Goal: Find specific page/section: Find specific page/section

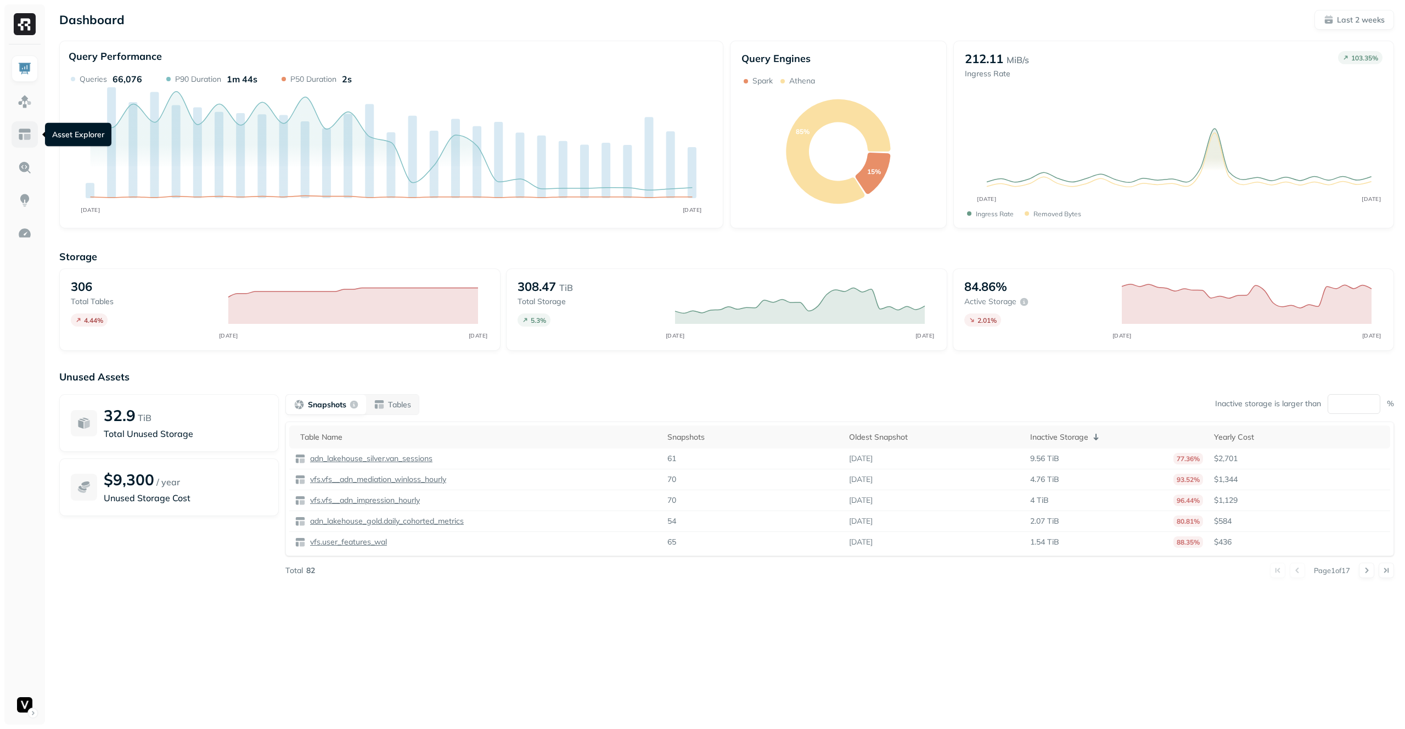
click at [25, 133] on img at bounding box center [25, 134] width 14 height 14
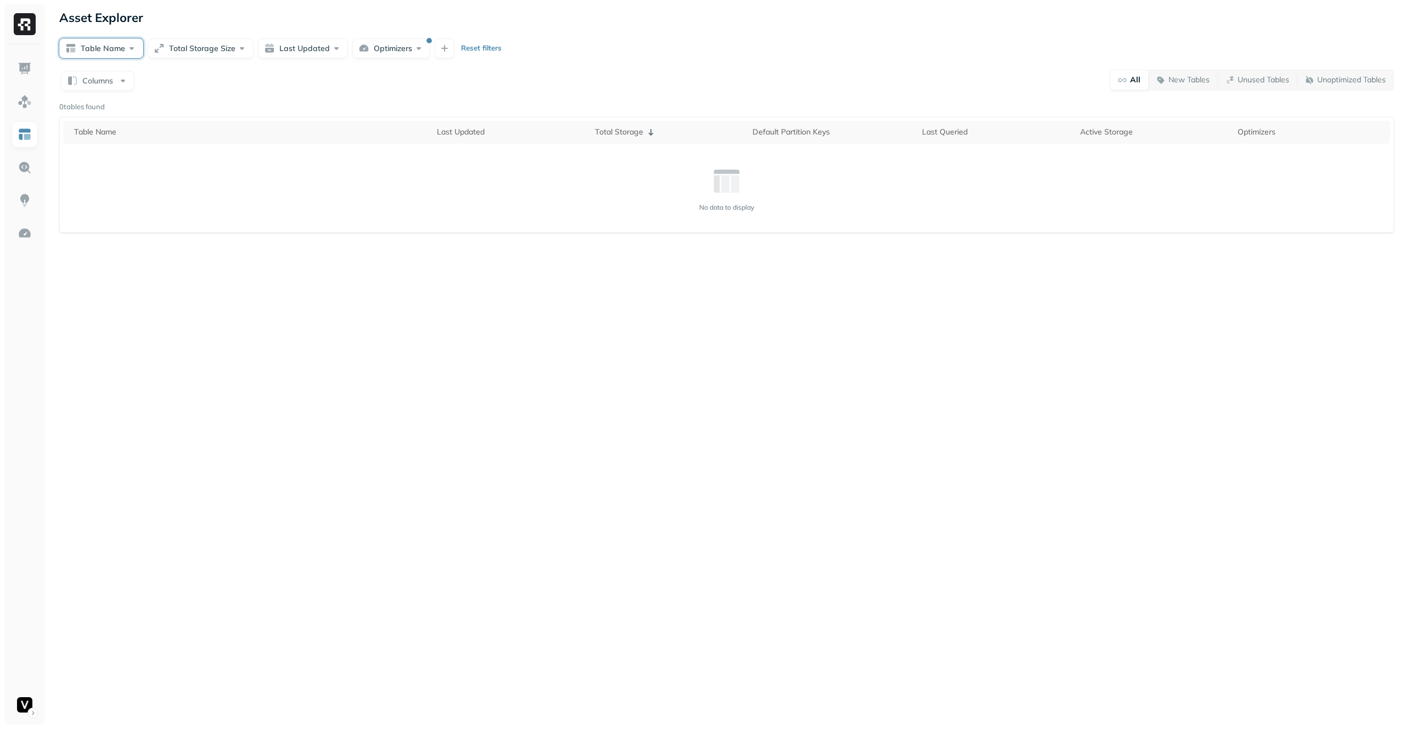
click at [112, 50] on button "Table Name" at bounding box center [101, 48] width 84 height 20
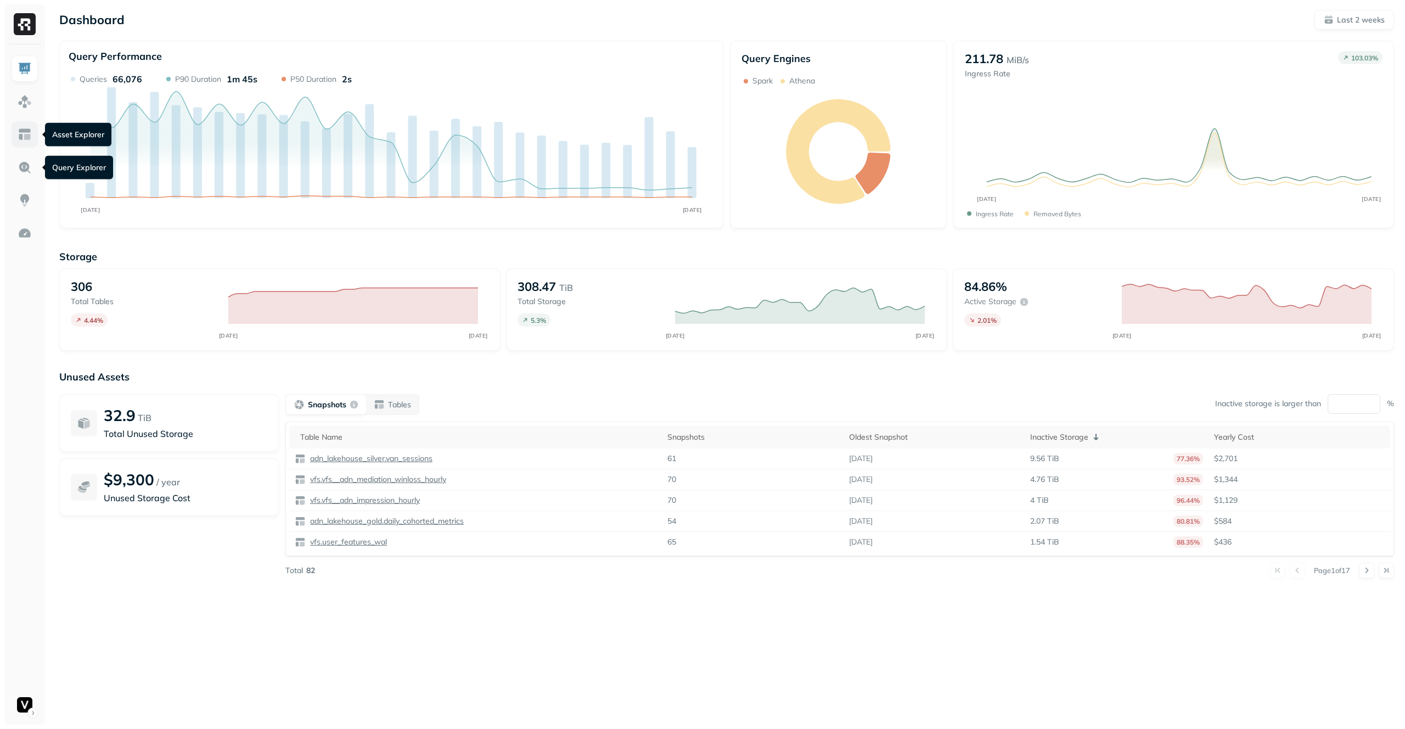
click at [33, 139] on link at bounding box center [25, 134] width 26 height 26
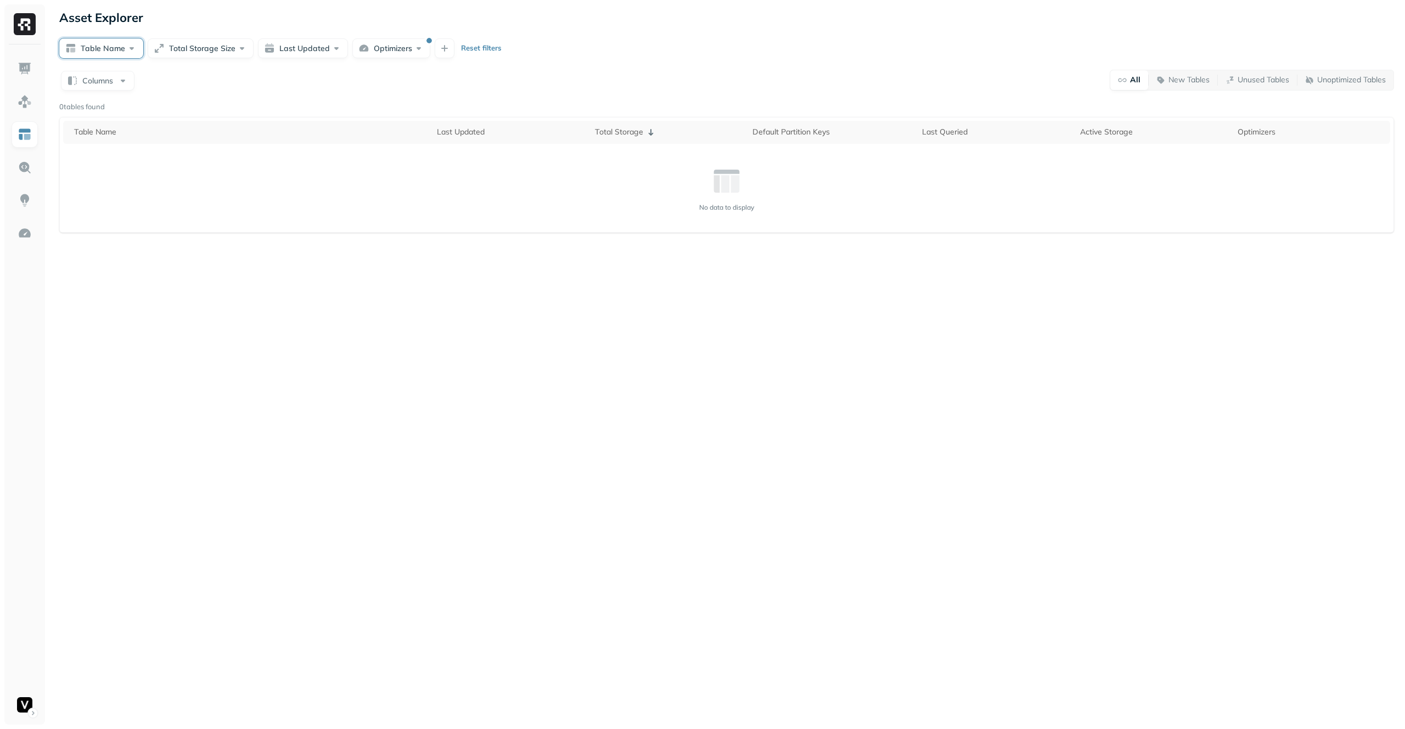
click at [123, 57] on button "Table Name" at bounding box center [101, 48] width 84 height 20
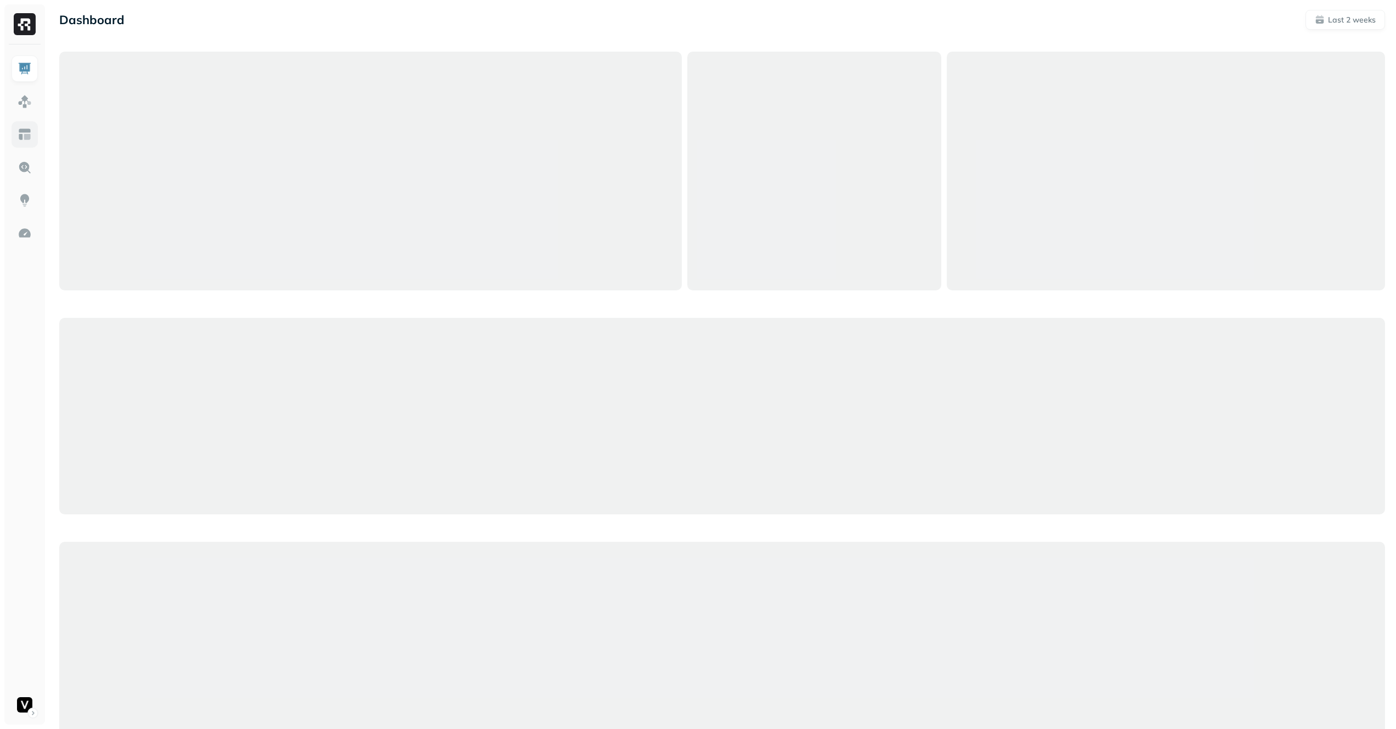
click at [31, 136] on img at bounding box center [25, 134] width 14 height 14
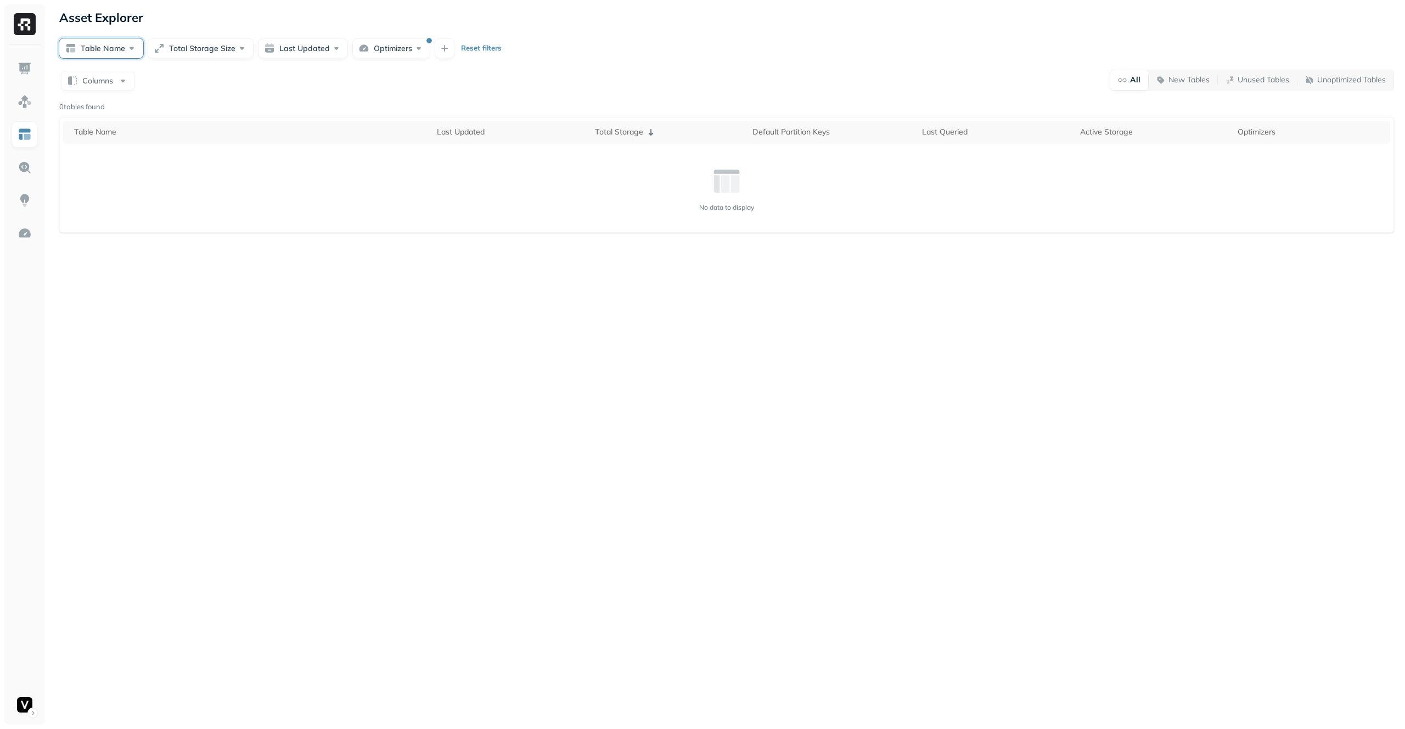
click at [119, 54] on button "Table Name" at bounding box center [101, 48] width 84 height 20
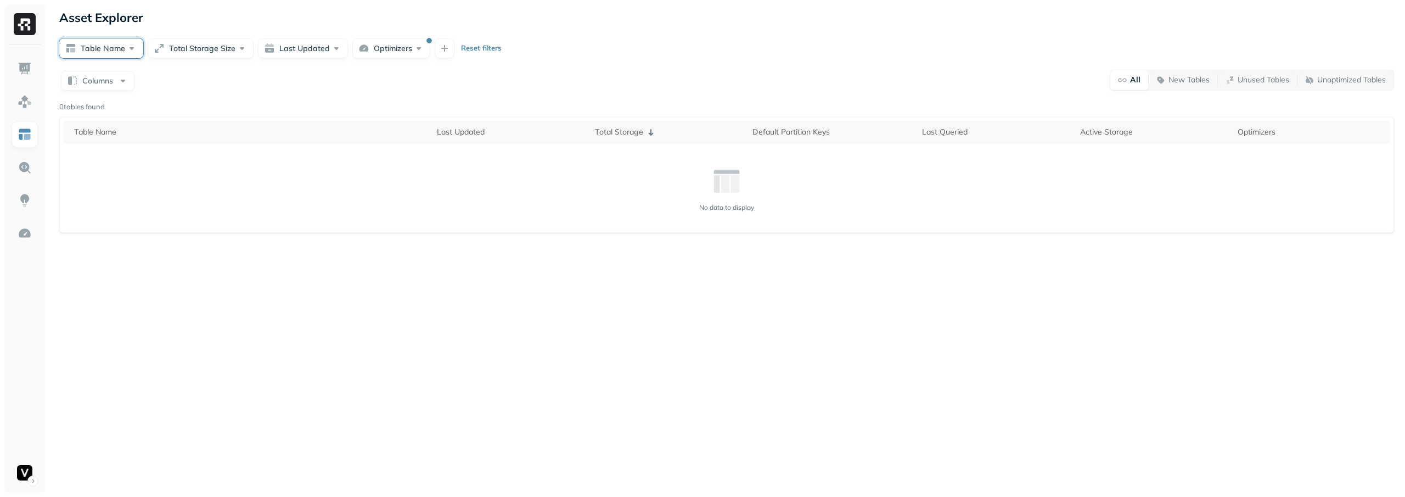
click at [100, 48] on button "Table Name" at bounding box center [101, 48] width 84 height 20
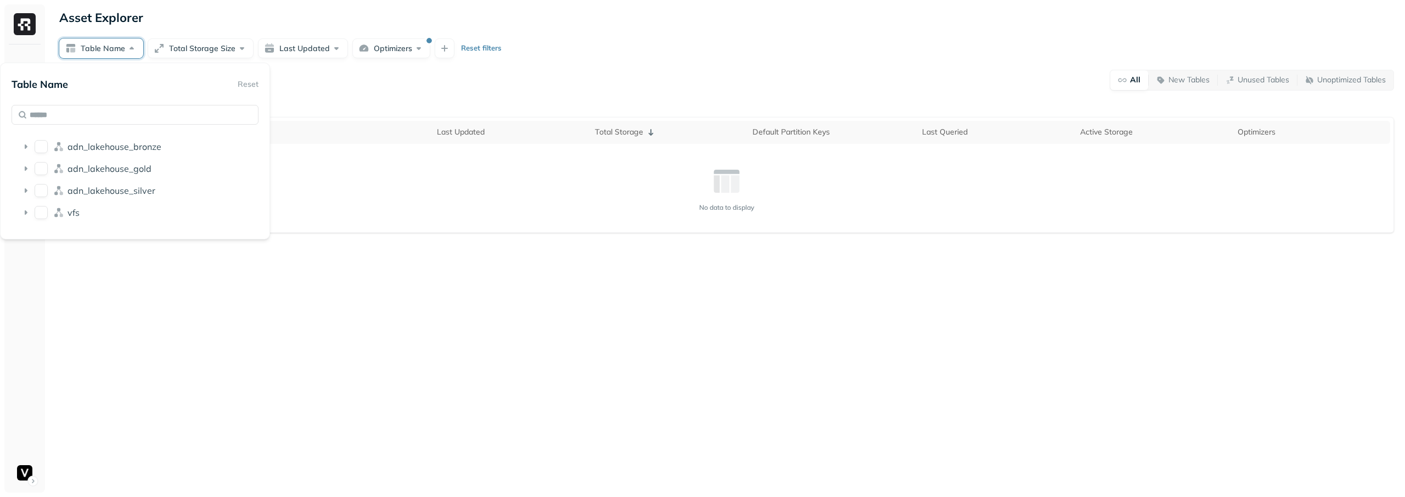
click at [100, 48] on button "Table Name" at bounding box center [101, 48] width 84 height 20
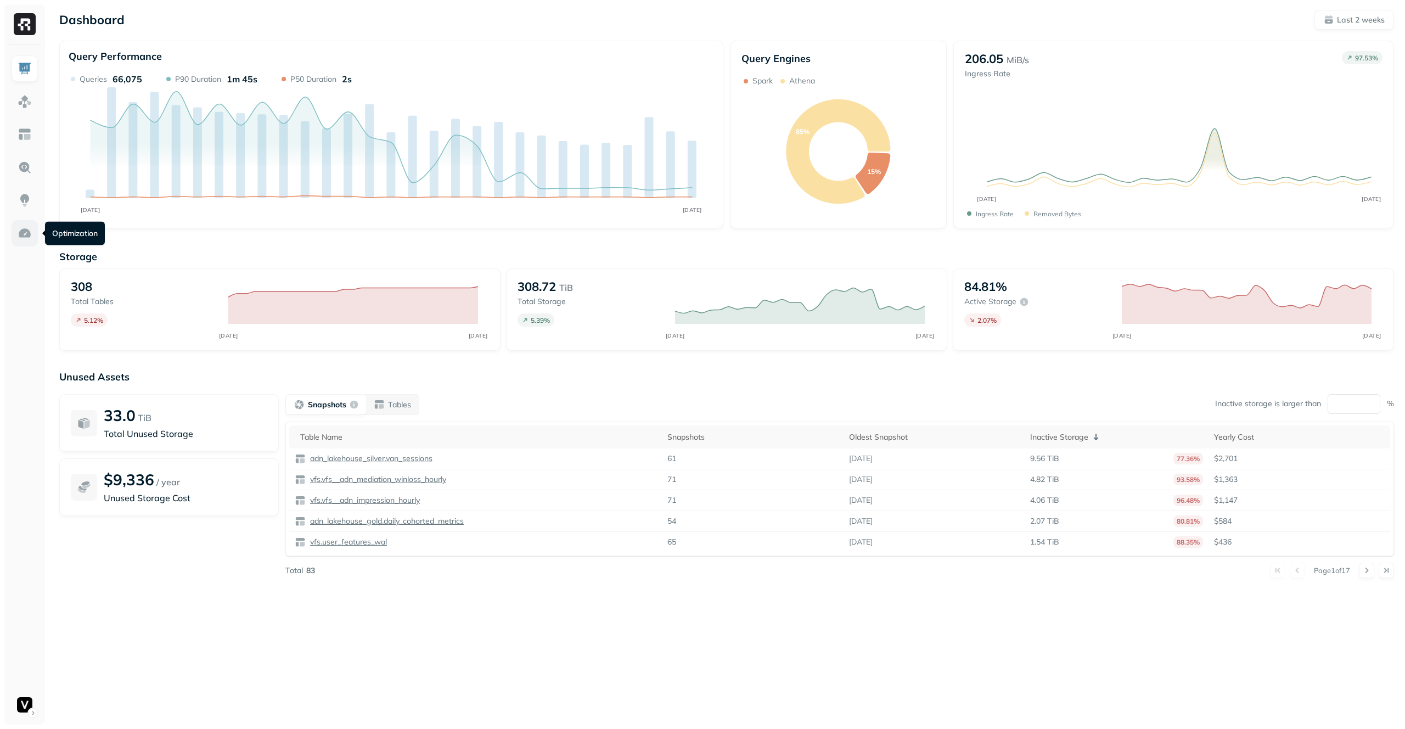
click at [19, 222] on link at bounding box center [25, 233] width 26 height 26
